Goal: Task Accomplishment & Management: Manage account settings

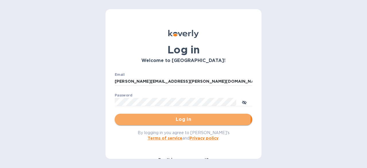
click at [179, 119] on span "Log in" at bounding box center [183, 119] width 128 height 7
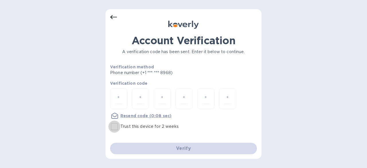
click at [113, 128] on input "Trust this device for 2 weeks" at bounding box center [114, 126] width 12 height 12
checkbox input "true"
click at [119, 98] on input "number" at bounding box center [118, 98] width 7 height 11
type input "5"
type input "7"
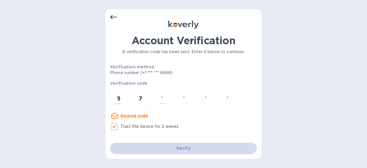
type input "1"
type input "7"
type input "2"
type input "0"
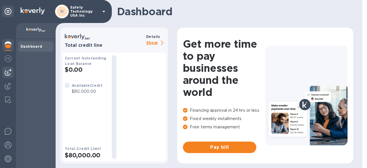
click at [9, 75] on img at bounding box center [8, 72] width 7 height 7
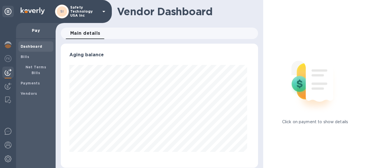
scroll to position [124, 195]
click at [9, 83] on img at bounding box center [8, 86] width 7 height 7
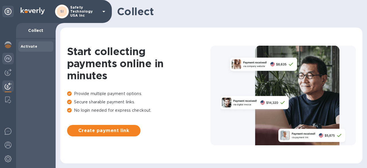
click at [9, 62] on img at bounding box center [8, 58] width 7 height 7
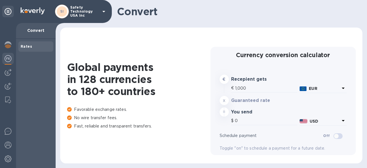
type input "1,177.37"
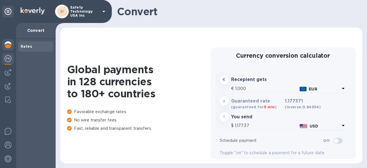
click at [6, 48] on img at bounding box center [8, 44] width 7 height 7
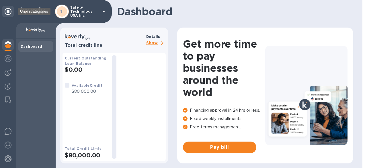
click at [10, 9] on icon at bounding box center [8, 11] width 7 height 7
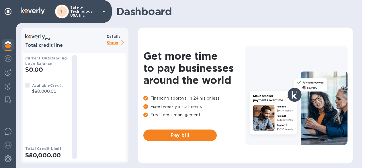
click at [109, 44] on p "Show" at bounding box center [116, 43] width 19 height 7
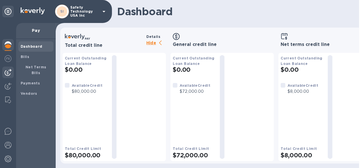
click at [36, 48] on b "Dashboard" at bounding box center [32, 46] width 22 height 4
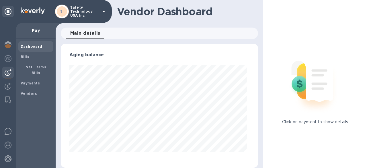
scroll to position [124, 195]
click at [34, 56] on span "Bills" at bounding box center [36, 57] width 30 height 6
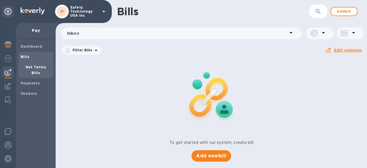
click at [35, 71] on div "Net Terms Bills" at bounding box center [35, 70] width 35 height 16
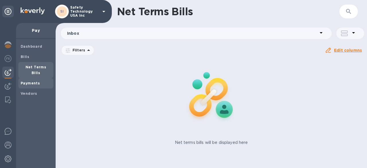
click at [31, 81] on b "Payments" at bounding box center [30, 83] width 19 height 4
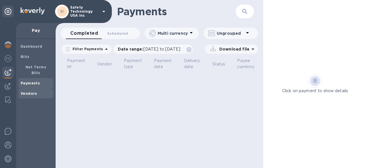
click at [30, 91] on b "Vendors" at bounding box center [29, 93] width 17 height 4
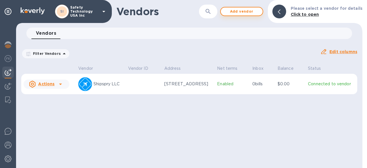
click at [240, 12] on span "Add vendor" at bounding box center [241, 11] width 33 height 7
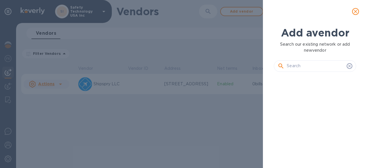
scroll to position [72, 84]
click at [294, 65] on input "text" at bounding box center [316, 66] width 58 height 9
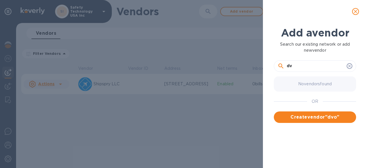
type input "d"
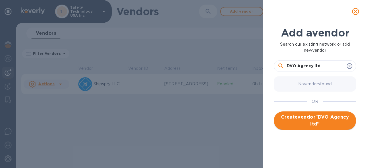
type input "DVO Agency ltd"
click at [301, 120] on span "Create vendor " DVO Agency ltd "" at bounding box center [314, 121] width 73 height 14
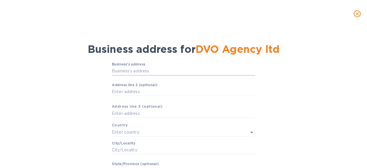
click at [133, 70] on input "Business’s аddress" at bounding box center [183, 71] width 143 height 9
type input "DVO Agency ltd"
drag, startPoint x: 149, startPoint y: 69, endPoint x: 109, endPoint y: 72, distance: 40.3
click at [109, 71] on div "Business’s аddress DVO Agency ltd ​ Аddress line 2 (optional) ​ Аddress line 3 …" at bounding box center [183, 138] width 352 height 159
click at [120, 71] on input "Business’s аddress" at bounding box center [183, 71] width 143 height 9
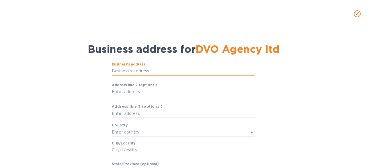
paste input "Interchange Triangle"
type input "Interchange Triangle"
click at [122, 91] on input "Аddress line 2 (optional)" at bounding box center [183, 91] width 143 height 9
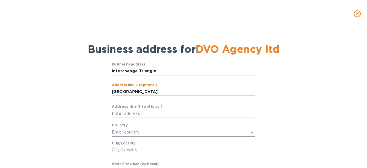
type input "[GEOGRAPHIC_DATA]"
click at [128, 131] on input "text" at bounding box center [175, 132] width 127 height 8
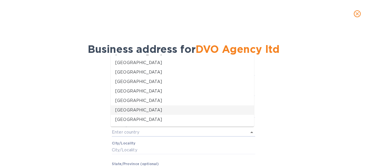
scroll to position [1835, 0]
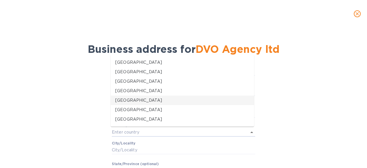
click at [149, 101] on p "[GEOGRAPHIC_DATA]" at bounding box center [182, 100] width 134 height 6
type input "[GEOGRAPHIC_DATA]"
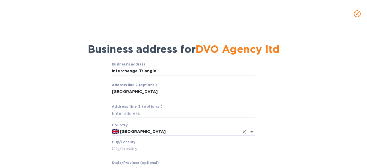
scroll to position [29, 0]
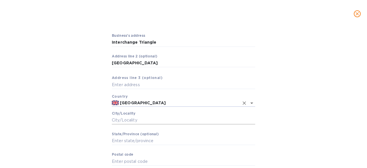
click at [139, 120] on input "Сity/Locаlity" at bounding box center [183, 120] width 143 height 9
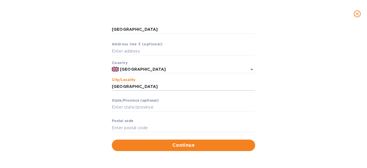
scroll to position [63, 0]
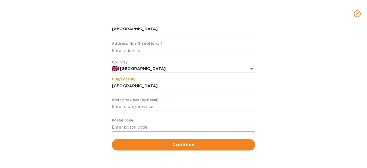
type input "[GEOGRAPHIC_DATA]"
click at [119, 124] on input "Pоstal cоde" at bounding box center [183, 127] width 143 height 9
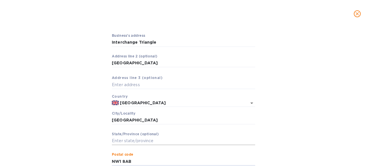
scroll to position [0, 0]
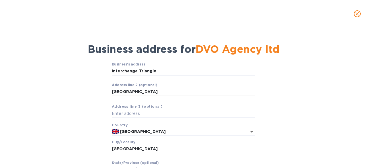
type input "NW1 8AB"
click at [135, 91] on input "[GEOGRAPHIC_DATA]" at bounding box center [183, 91] width 143 height 9
type input "C"
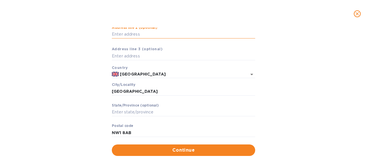
scroll to position [29, 0]
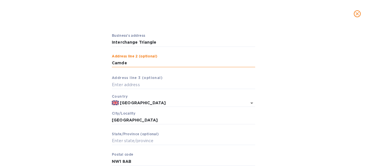
type input "[GEOGRAPHIC_DATA]"
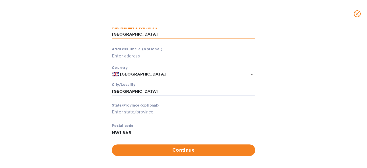
scroll to position [63, 0]
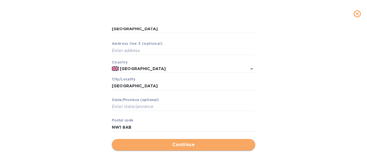
click at [185, 144] on span "Continue" at bounding box center [183, 144] width 134 height 7
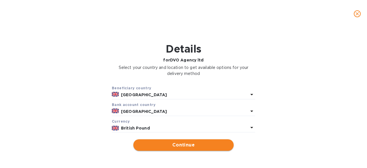
click at [201, 145] on span "Continue" at bounding box center [183, 144] width 91 height 7
type input "DVO Agency ltd"
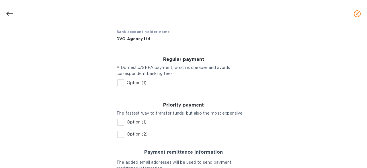
scroll to position [57, 0]
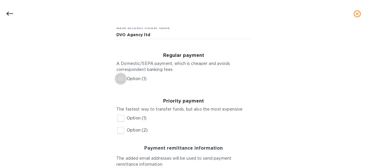
click at [119, 78] on input "Option (1)" at bounding box center [121, 79] width 12 height 12
checkbox input "true"
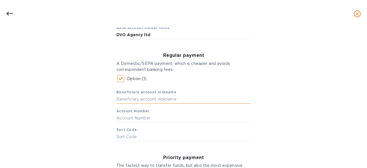
click at [118, 98] on input "text" at bounding box center [183, 99] width 134 height 9
type input "Santander"
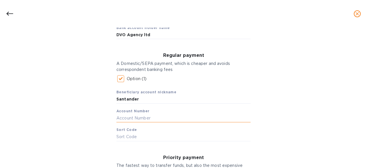
click at [139, 119] on input "text" at bounding box center [183, 118] width 134 height 9
paste input "89465951"
type input "89465951"
click at [146, 135] on input "text" at bounding box center [183, 136] width 134 height 9
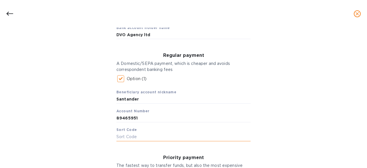
paste input "[DATE]"
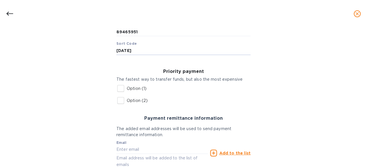
scroll to position [172, 0]
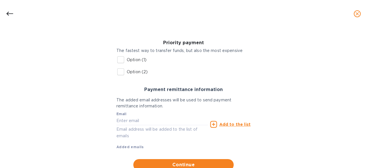
type input "[DATE]"
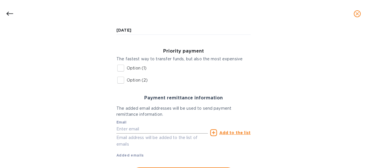
click at [142, 127] on input "text" at bounding box center [161, 129] width 91 height 9
